Goal: Transaction & Acquisition: Purchase product/service

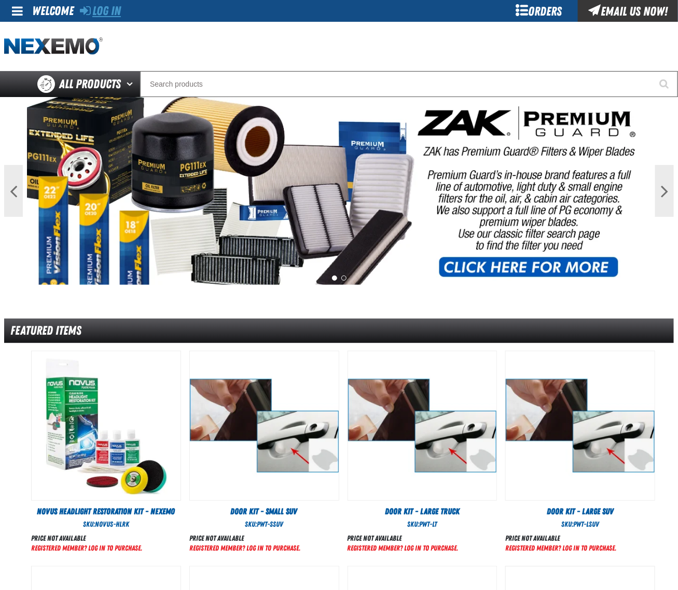
click at [104, 10] on link "Log In" at bounding box center [100, 11] width 41 height 15
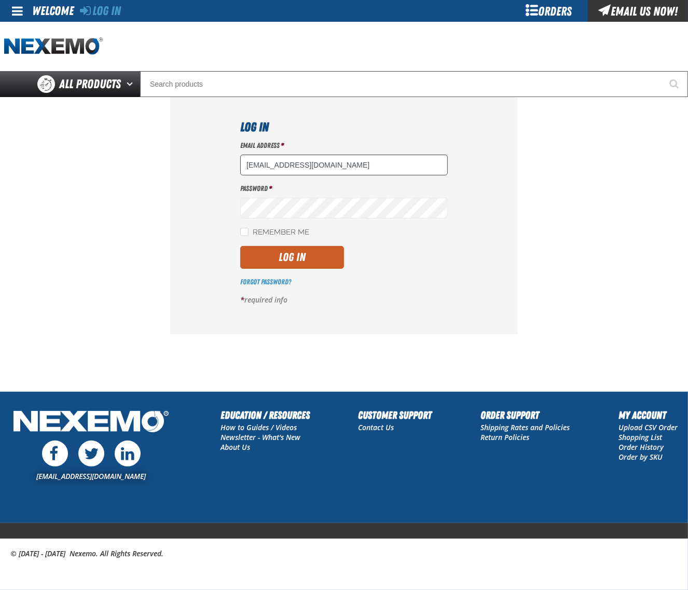
click at [346, 170] on input "dsmith04@vtaig.com" at bounding box center [343, 165] width 207 height 21
type input "dloerzel@vtaig.com"
click at [314, 254] on button "Log In" at bounding box center [292, 257] width 104 height 23
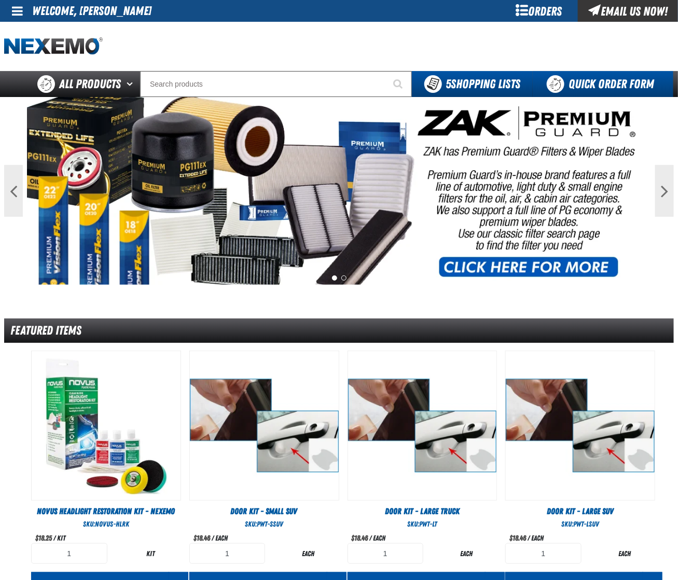
click at [608, 79] on link "Quick Order Form" at bounding box center [603, 84] width 141 height 26
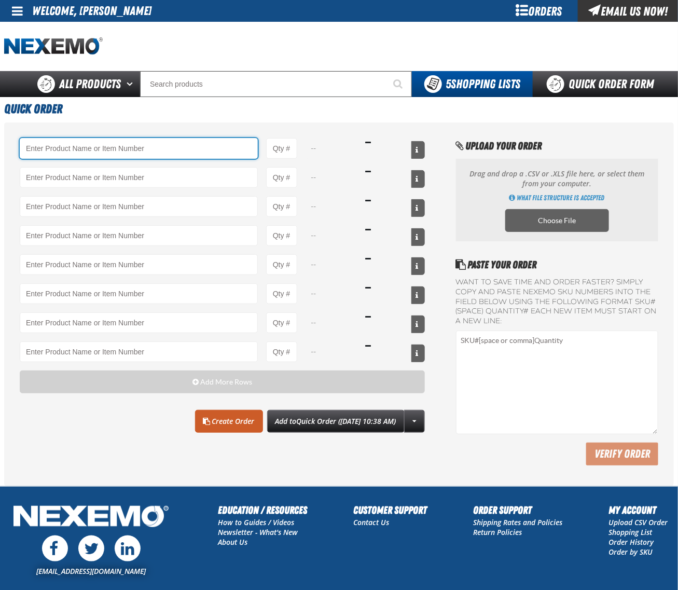
paste input "B304"
type input "B304 - Battery Service Kit - Cleaner &amp; Protector with Anti-Corrosion Pads -…"
type input "1"
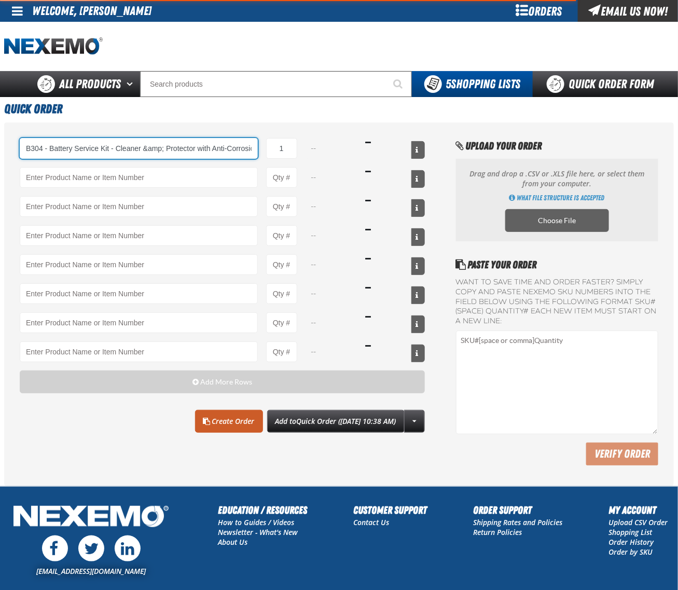
type input "B304 - Battery Service Kit - Cleaner &amp; Protector with Anti-Corrosion Pads -…"
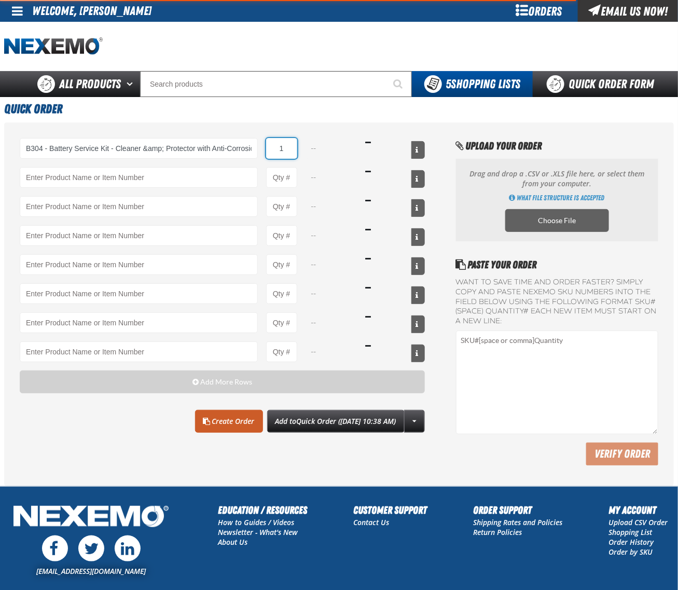
select select "kit"
type input "36"
type input "B304 - Battery Service Kit - Cleaner &amp; Protector with Anti-Corrosion Pads -…"
type input "36"
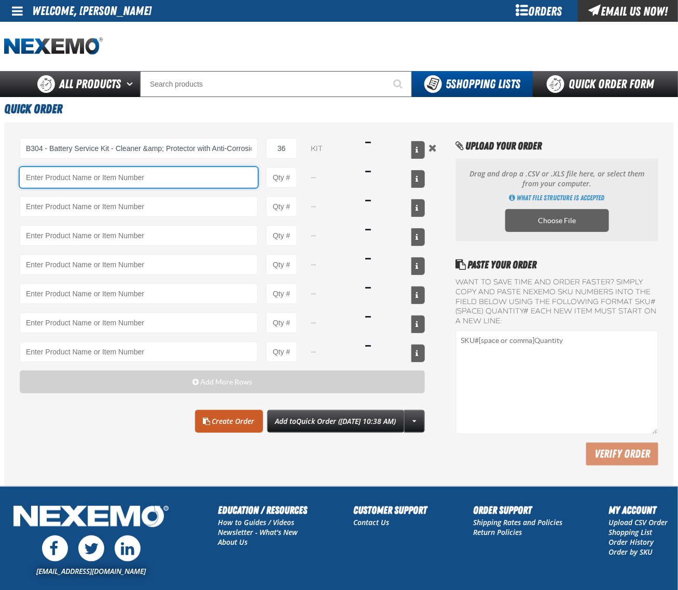
click at [53, 169] on input "Product" at bounding box center [139, 177] width 238 height 21
paste input "BK100C"
type input "BK100C - DOT 3 Brake Fluid Cleaner Kit - ZAK Products (6 Kits per Case)"
type input "1"
select select "kit"
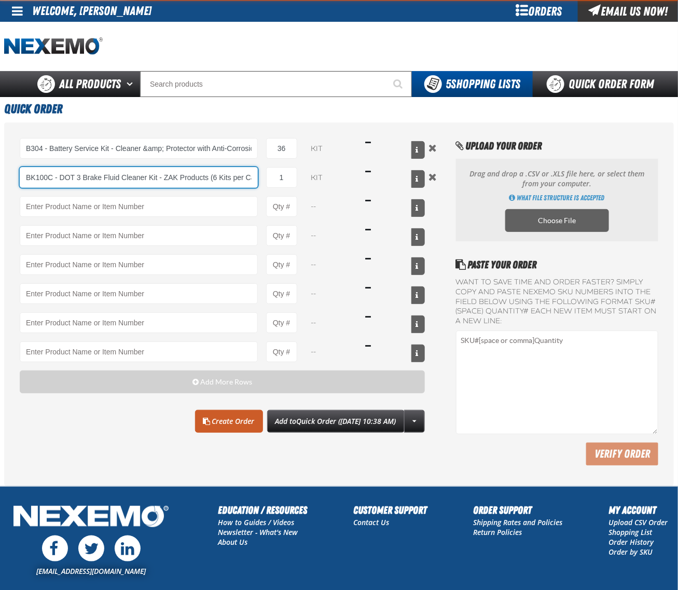
type input "BK100C - DOT 3 Brake Fluid Cleaner Kit - ZAK Products (6 Kits per Case)"
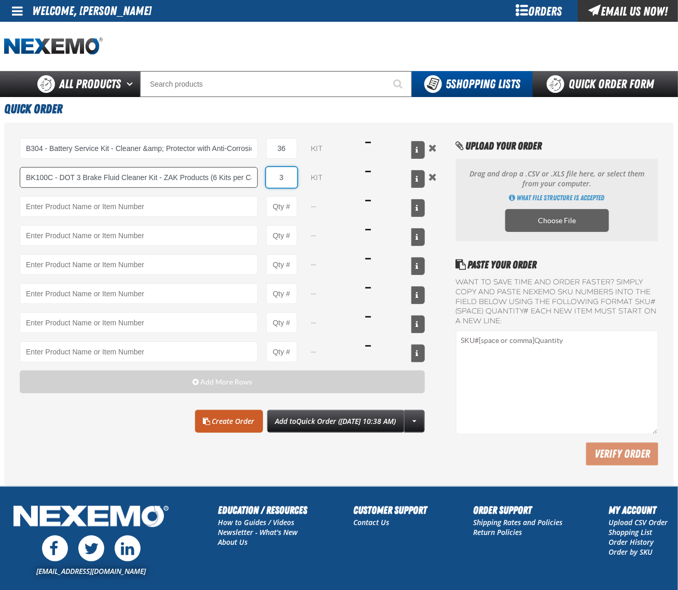
type input "36"
type input "BK100C - DOT 3 Brake Fluid Cleaner Kit - ZAK Products (6 Kits per Case)"
type input "36"
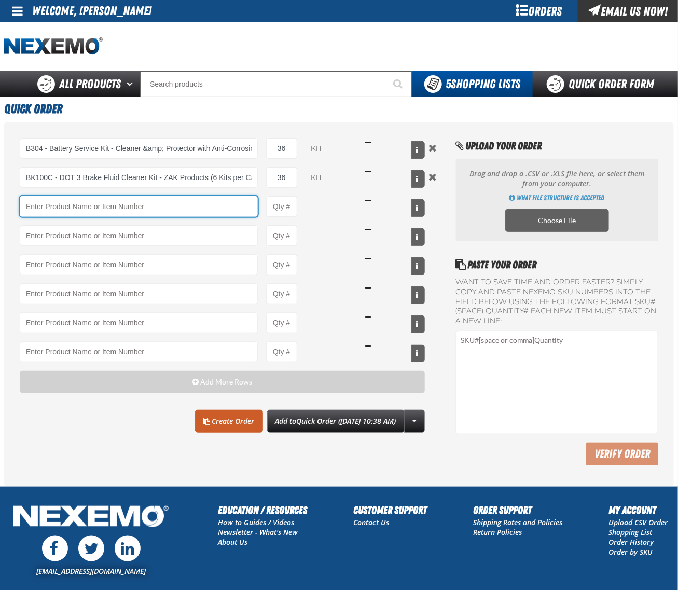
paste input "C500"
type input "C500 - Synthetic Engine Oil Booster - ZAK Products"
type input "1"
type input "C500 - Synthetic Engine Oil Booster - ZAK Products"
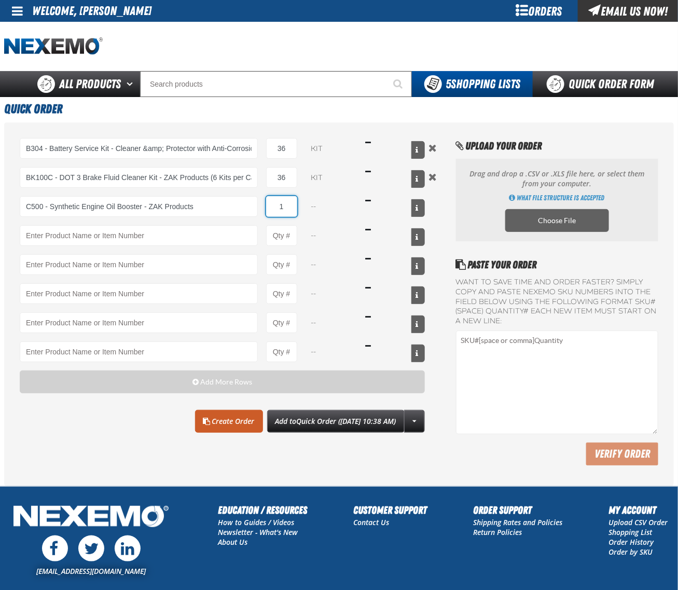
select select "bottle"
type input "72"
type input "C500 - Synthetic Engine Oil Booster - ZAK Products"
type input "72"
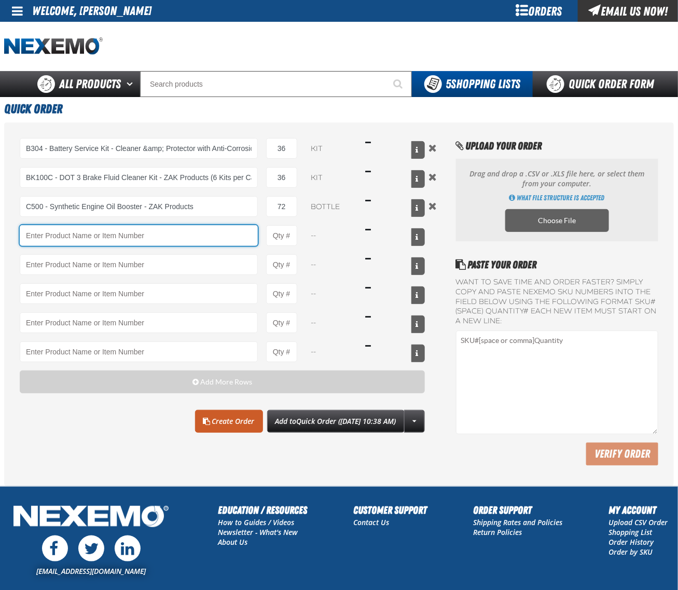
paste input "CVT500"
type input "CVT500 - Multi-Vehicle Continuous Variable Transmission Fluid - ZAK Products"
type input "1"
select select "bottle"
type input "CVT500 - Multi-Vehicle Continuous Variable Transmission Fluid - ZAK Products"
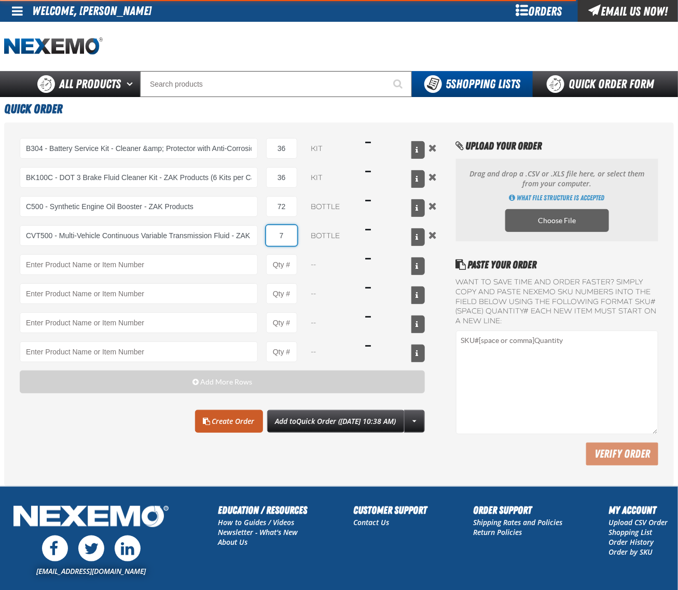
type input "72"
type input "CVT500 - Multi-Vehicle Continuous Variable Transmission Fluid - ZAK Products"
type input "72"
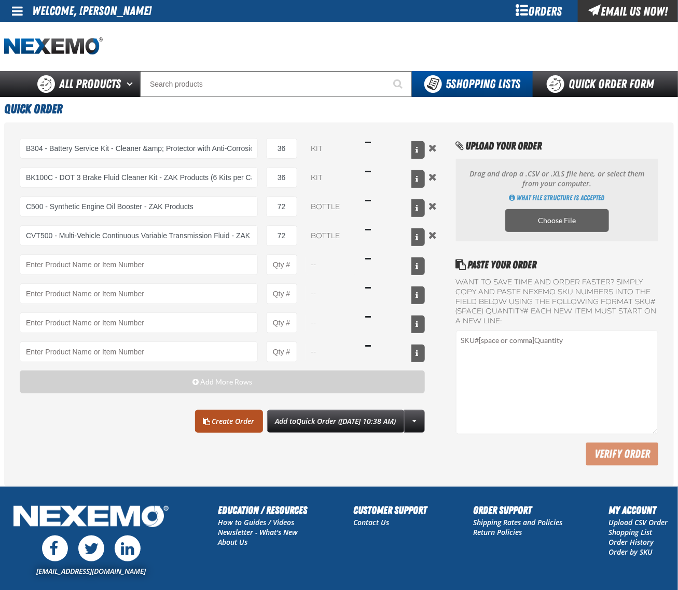
click at [201, 424] on link "Create Order" at bounding box center [229, 421] width 68 height 23
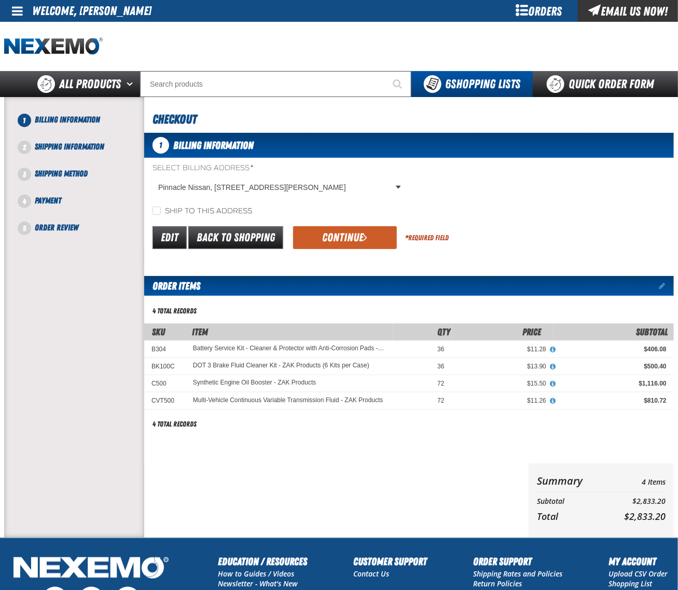
click at [196, 209] on label "Ship to this address" at bounding box center [202, 211] width 100 height 10
click at [161, 209] on input "Ship to this address" at bounding box center [156, 210] width 8 height 8
checkbox input "true"
click at [348, 237] on button "Continue" at bounding box center [345, 237] width 104 height 23
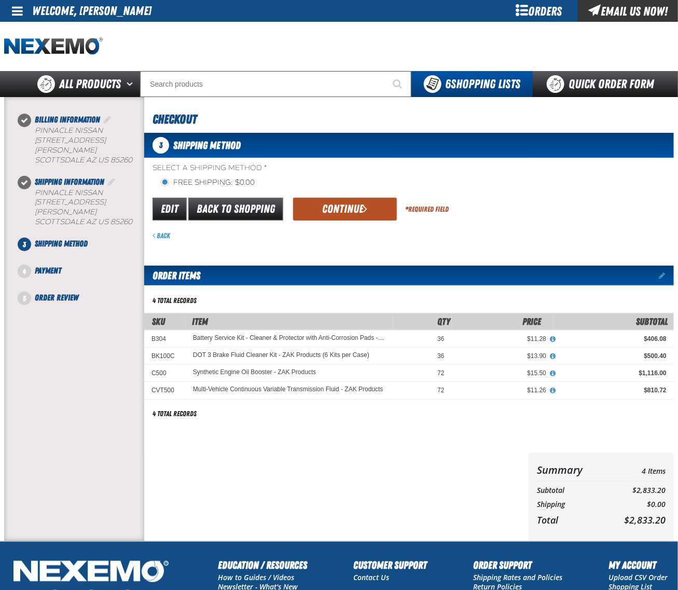
click at [341, 217] on button "Continue" at bounding box center [345, 209] width 104 height 23
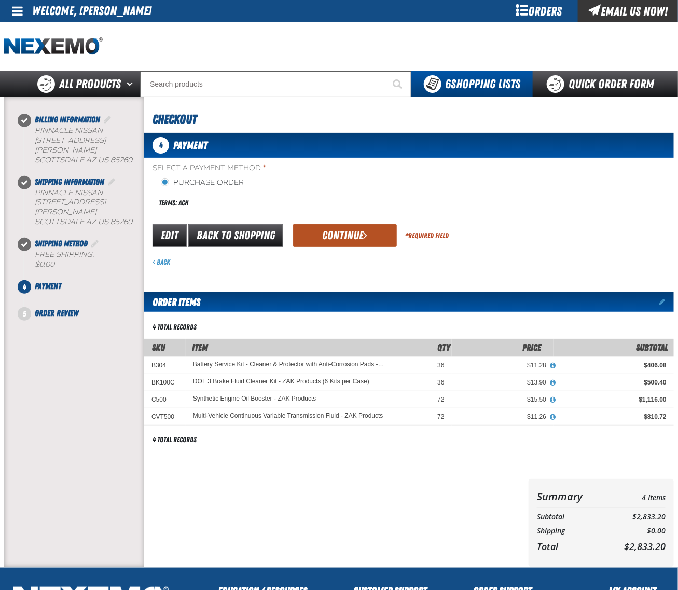
click at [349, 230] on button "Continue" at bounding box center [345, 235] width 104 height 23
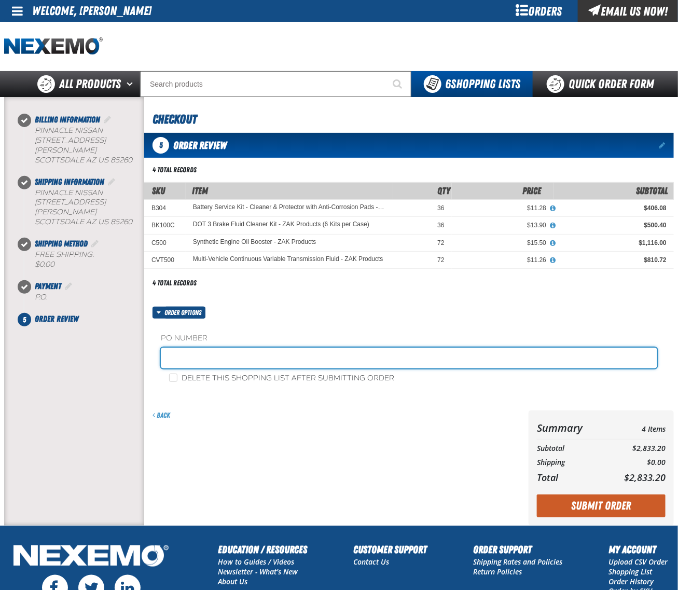
click at [255, 353] on input "text" at bounding box center [409, 358] width 496 height 21
type input "0911CHEM"
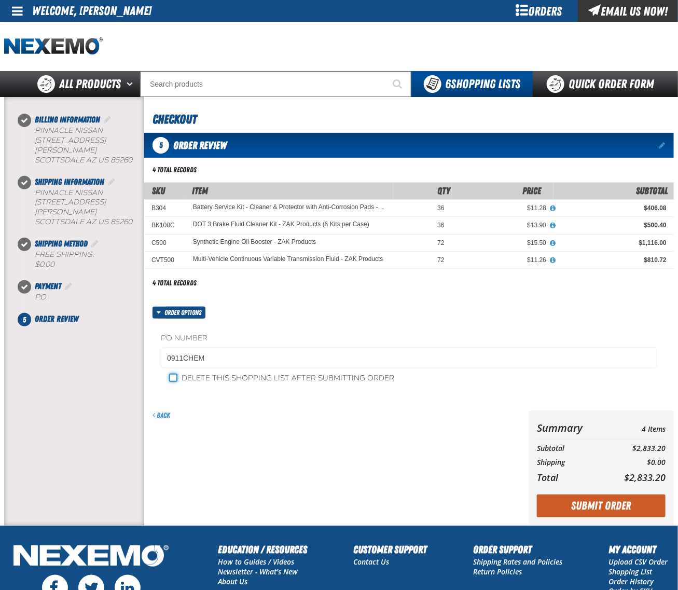
click at [173, 378] on input "Delete this shopping list after submitting order" at bounding box center [173, 377] width 8 height 8
checkbox input "true"
click at [606, 499] on button "Submit Order" at bounding box center [601, 505] width 129 height 23
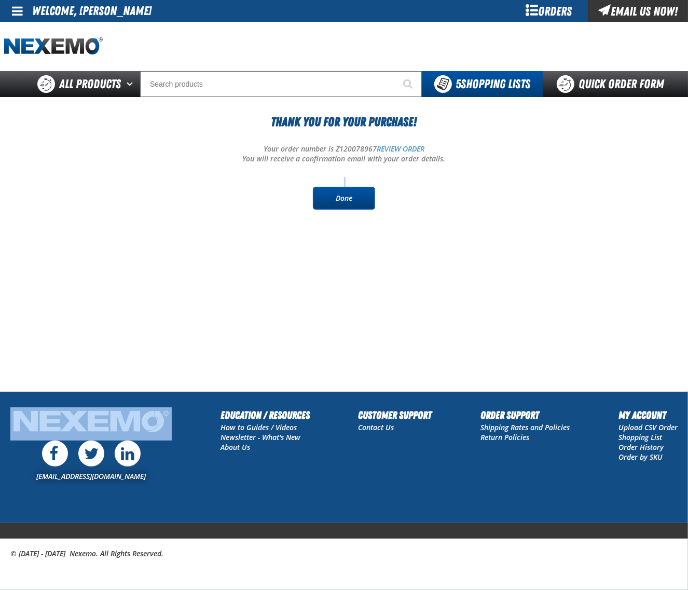
click at [330, 187] on div "Thank You For Your Purchase! Your order number is Z120078967 REVIEW ORDER You w…" at bounding box center [343, 161] width 679 height 97
click at [333, 200] on link "Done" at bounding box center [344, 198] width 62 height 23
